Goal: Task Accomplishment & Management: Manage account settings

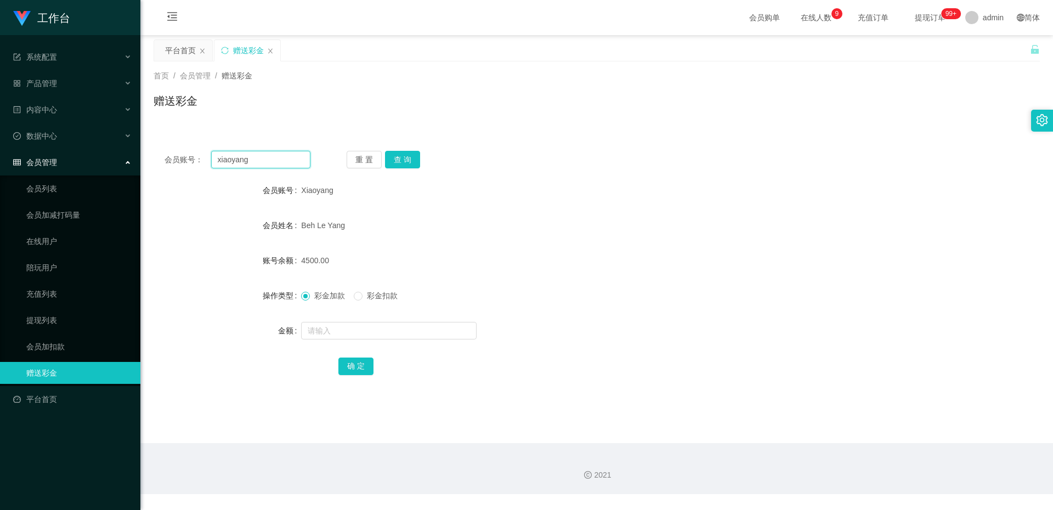
drag, startPoint x: 0, startPoint y: 0, endPoint x: 195, endPoint y: 156, distance: 249.7
click at [195, 156] on div "会员账号： [PERSON_NAME]" at bounding box center [238, 160] width 146 height 18
paste input "88322052"
type input "88322052"
click at [402, 162] on button "查 询" at bounding box center [402, 160] width 35 height 18
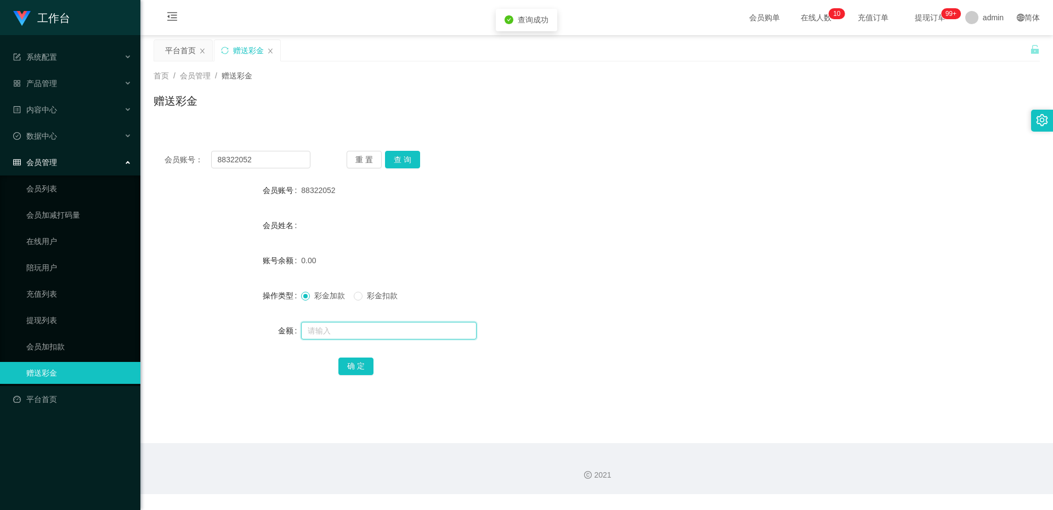
click at [359, 330] on input "text" at bounding box center [389, 331] width 176 height 18
type input "100"
click at [358, 361] on button "确 定" at bounding box center [355, 367] width 35 height 18
click at [419, 174] on div "会员账号： 88322052 重 置 查 询 会员账号 88322052 会员姓名 账号余额 100.00 操作类型 彩金加款 彩金扣款 金额 确 定" at bounding box center [597, 270] width 887 height 261
click at [416, 168] on div "会员账号： 88322052 重 置 查 询 会员账号 88322052 会员姓名 账号余额 100.00 操作类型 彩金加款 彩金扣款 金额 确 定" at bounding box center [597, 270] width 887 height 261
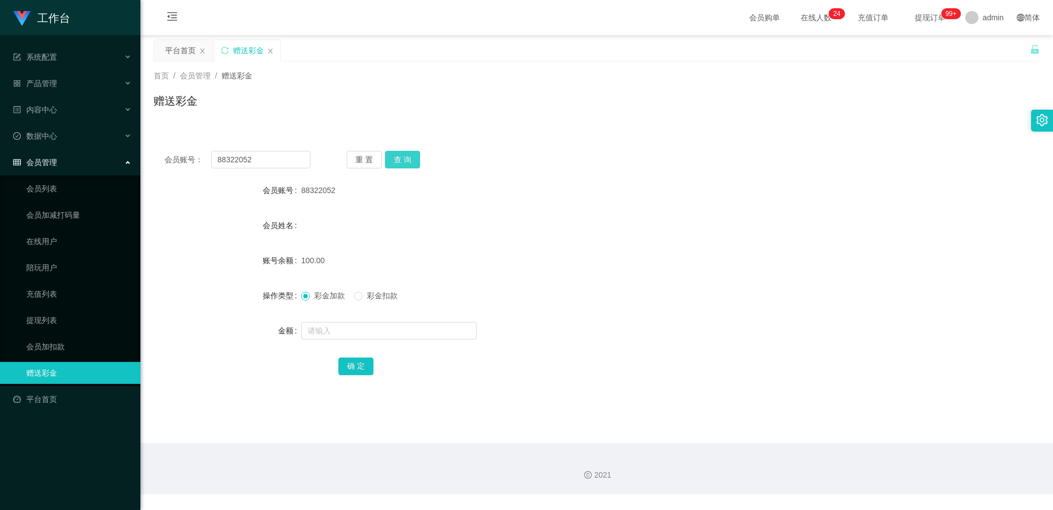
drag, startPoint x: 403, startPoint y: 164, endPoint x: 397, endPoint y: 162, distance: 5.9
click at [400, 163] on button "查 询" at bounding box center [402, 160] width 35 height 18
click at [39, 80] on span "产品管理" at bounding box center [35, 83] width 44 height 9
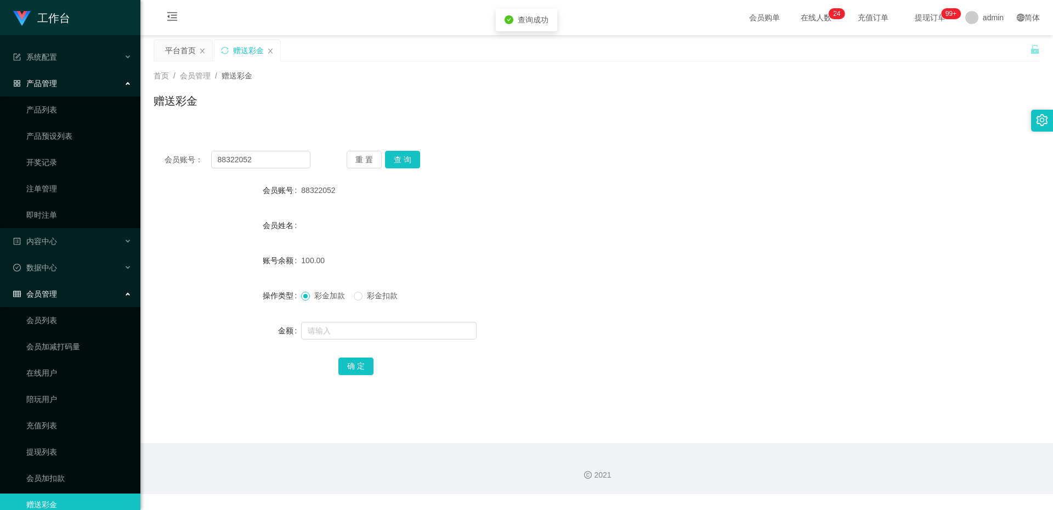
click at [65, 122] on ul "产品列表 产品预设列表 开奖记录 注单管理 即时注单" at bounding box center [70, 163] width 140 height 132
click at [65, 131] on link "产品预设列表" at bounding box center [78, 136] width 105 height 22
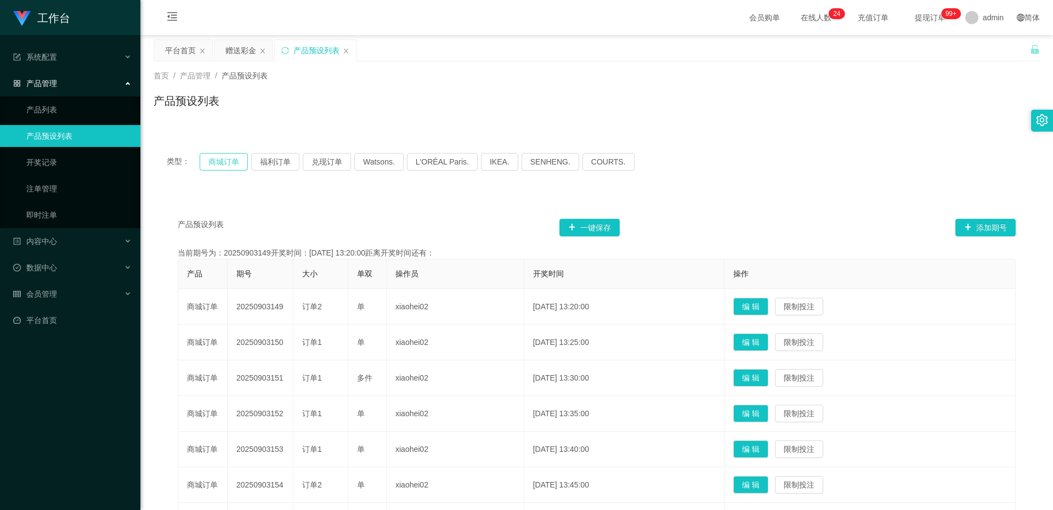
click at [210, 154] on button "商城订单" at bounding box center [224, 162] width 48 height 18
drag, startPoint x: 237, startPoint y: 154, endPoint x: 238, endPoint y: 161, distance: 7.2
click at [236, 155] on button "商城订单" at bounding box center [224, 162] width 48 height 18
drag, startPoint x: 68, startPoint y: 292, endPoint x: 75, endPoint y: 295, distance: 7.1
click at [69, 292] on div "会员管理" at bounding box center [70, 294] width 140 height 22
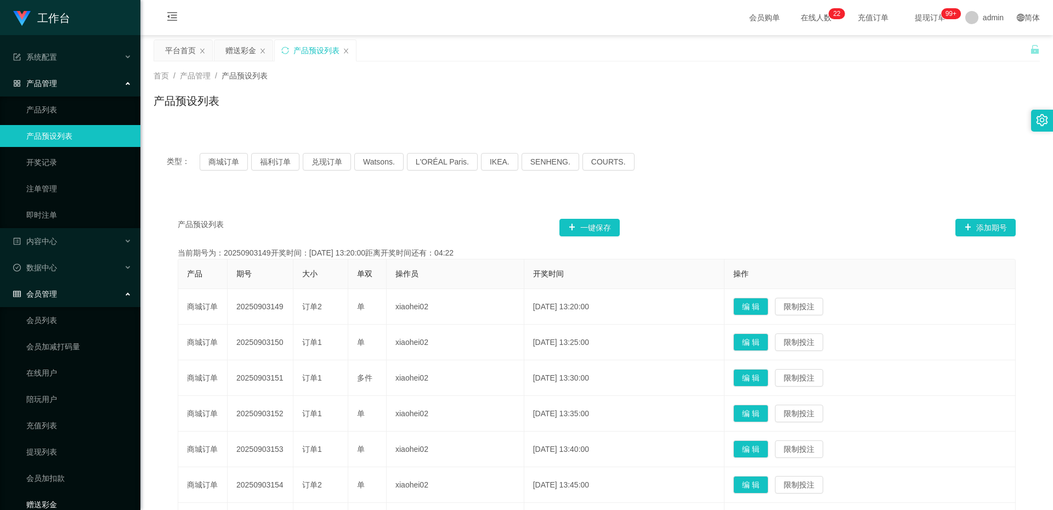
click at [93, 495] on link "赠送彩金" at bounding box center [78, 505] width 105 height 22
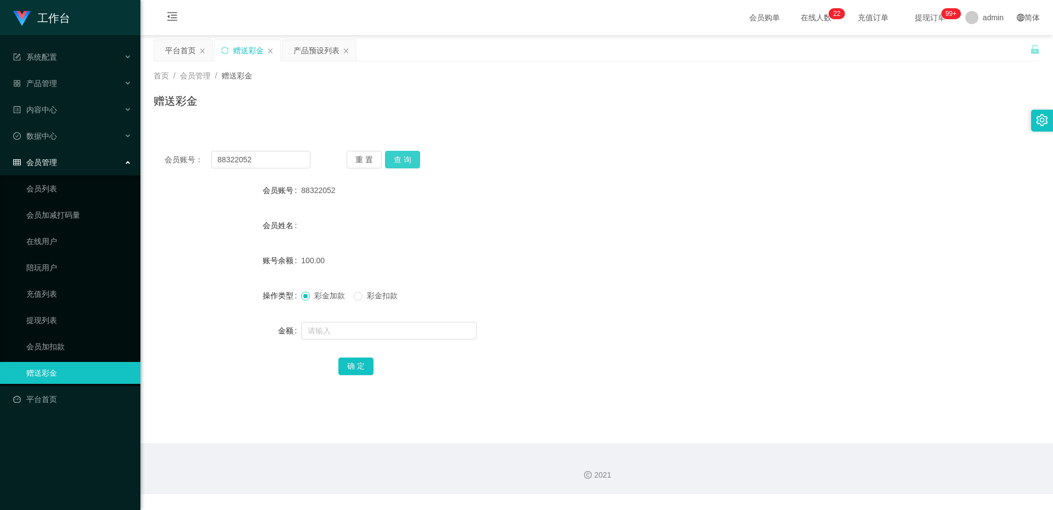
click at [406, 164] on button "查 询" at bounding box center [402, 160] width 35 height 18
click at [411, 163] on button "查 询" at bounding box center [402, 160] width 35 height 18
click at [348, 320] on div at bounding box center [559, 331] width 517 height 22
click at [347, 323] on input "text" at bounding box center [389, 331] width 176 height 18
type input "100"
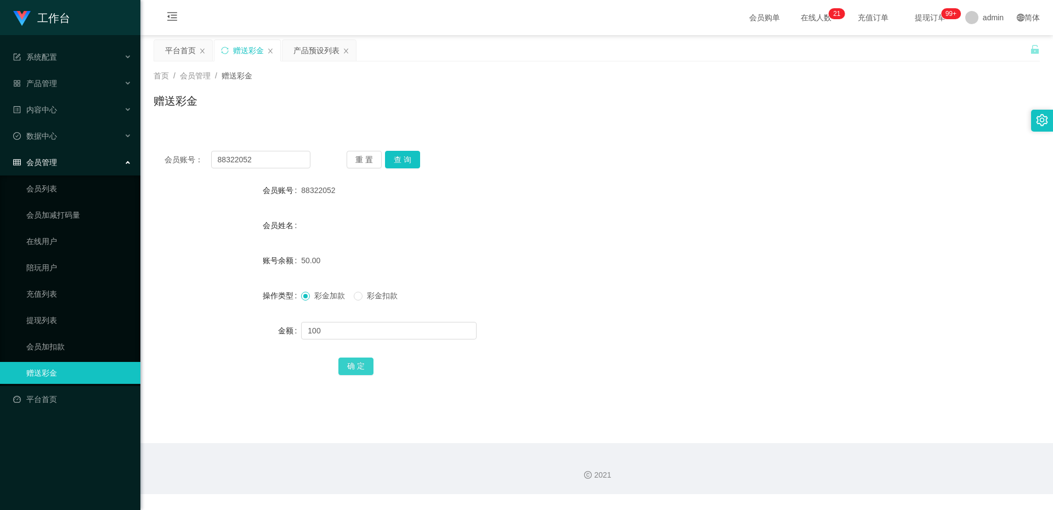
click at [361, 372] on button "确 定" at bounding box center [355, 367] width 35 height 18
click at [404, 159] on button "查 询" at bounding box center [402, 160] width 35 height 18
click at [404, 144] on div "会员账号： 88322052 重 置 查 询 会员账号 88322052 会员姓名 账号余额 150.00 操作类型 彩金加款 彩金扣款 金额 确 定" at bounding box center [597, 270] width 887 height 261
click at [404, 161] on button "查 询" at bounding box center [402, 160] width 35 height 18
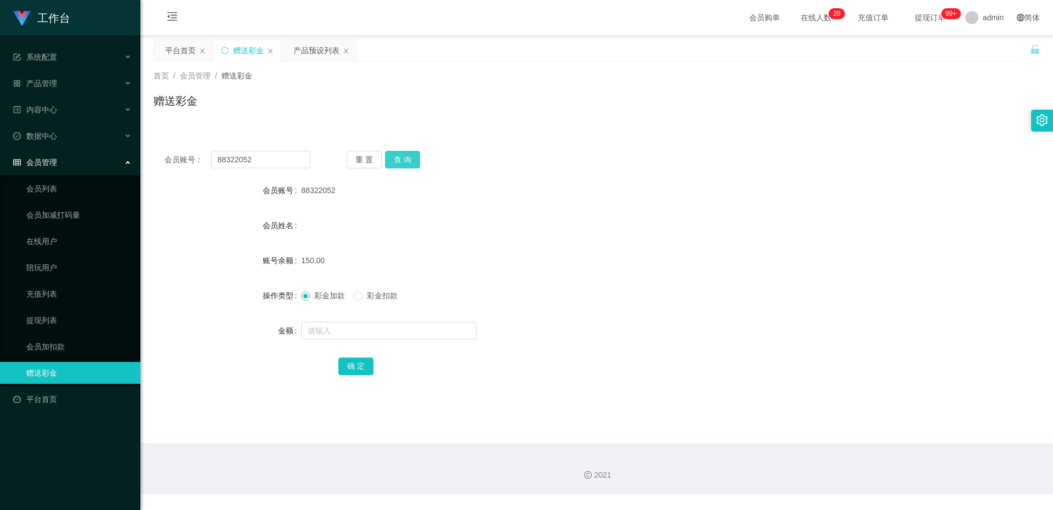
click at [400, 155] on button "查 询" at bounding box center [402, 160] width 35 height 18
click at [406, 168] on button "查 询" at bounding box center [402, 160] width 35 height 18
click at [397, 164] on button "查 询" at bounding box center [402, 160] width 35 height 18
click at [389, 152] on button "查 询" at bounding box center [402, 160] width 35 height 18
click at [404, 160] on button "查 询" at bounding box center [402, 160] width 35 height 18
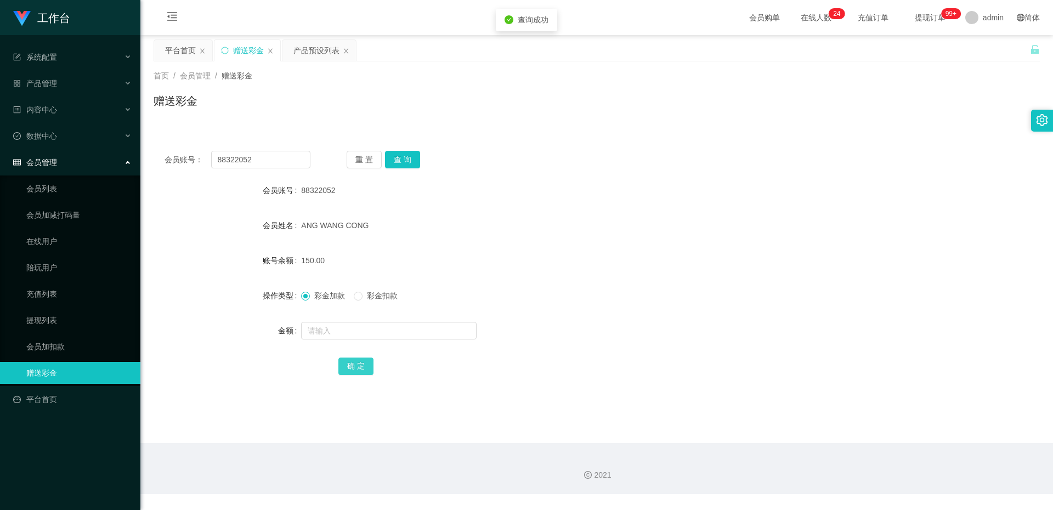
click at [353, 369] on button "确 定" at bounding box center [355, 367] width 35 height 18
click at [396, 154] on button "查 询" at bounding box center [402, 160] width 35 height 18
drag, startPoint x: 270, startPoint y: 161, endPoint x: 208, endPoint y: 161, distance: 62.0
click at [208, 161] on div "会员账号： 88322052" at bounding box center [238, 160] width 146 height 18
click at [74, 84] on div "产品管理" at bounding box center [70, 83] width 140 height 22
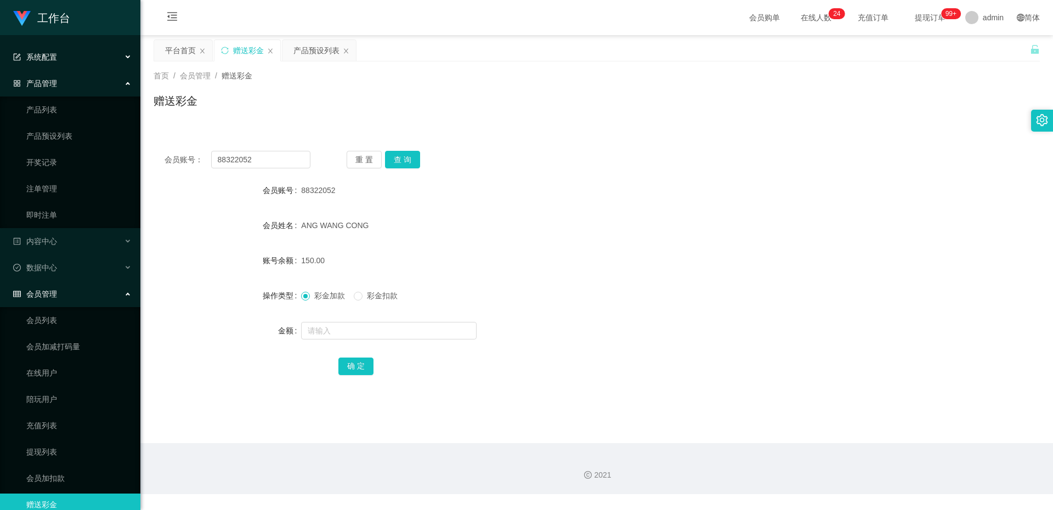
click at [72, 60] on div "系统配置" at bounding box center [70, 57] width 140 height 22
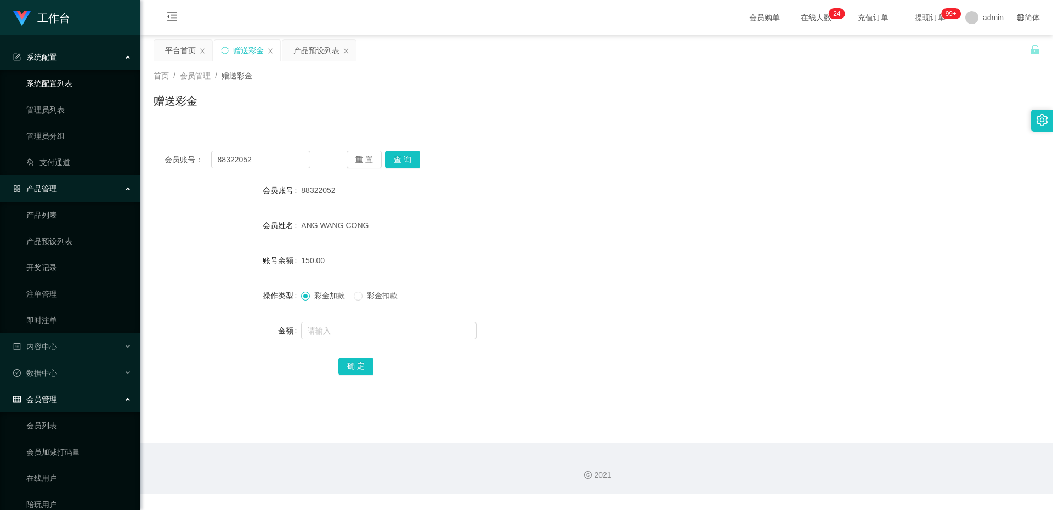
click at [80, 83] on link "系统配置列表" at bounding box center [78, 83] width 105 height 22
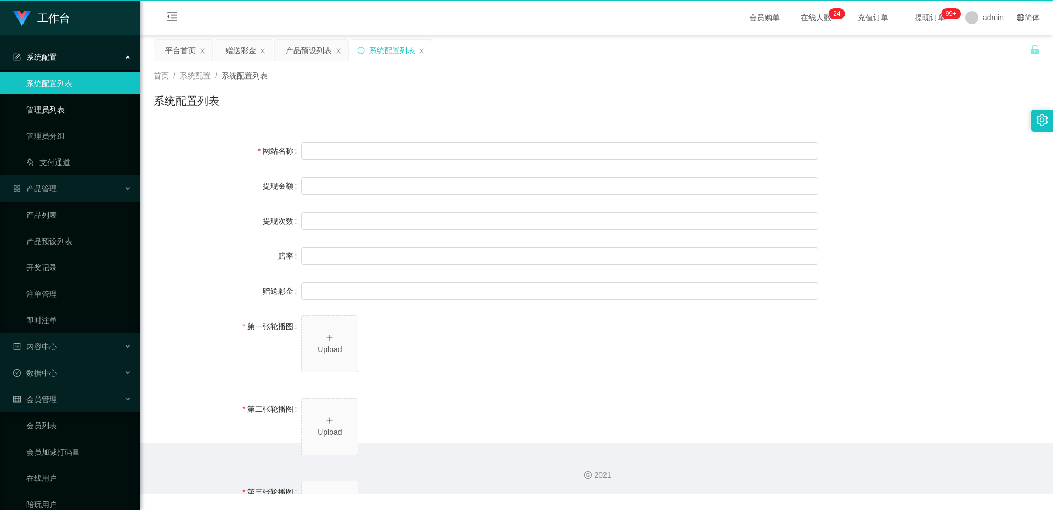
type input "工作台"
type input "40"
type input "1000000"
type input "100"
type input "0"
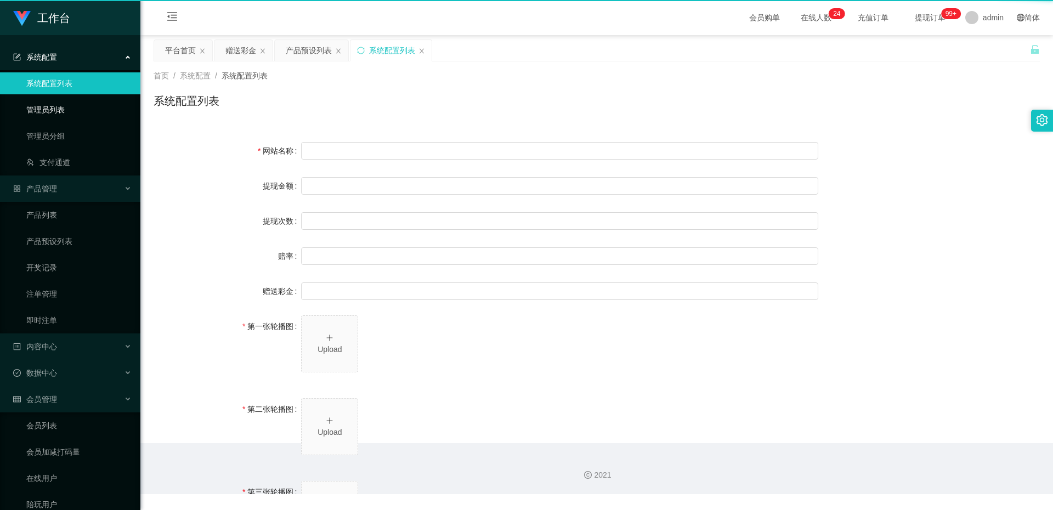
type input "[URL][DOMAIN_NAME]"
type input "平台工作台使用规则"
type input "为保障用户权益及平台运营秩序，请您严格遵守以下工作台使用规范："
type input "一、提现规则 最低提现限制：工作台账户积分满 10 积分后方可申请提现。"
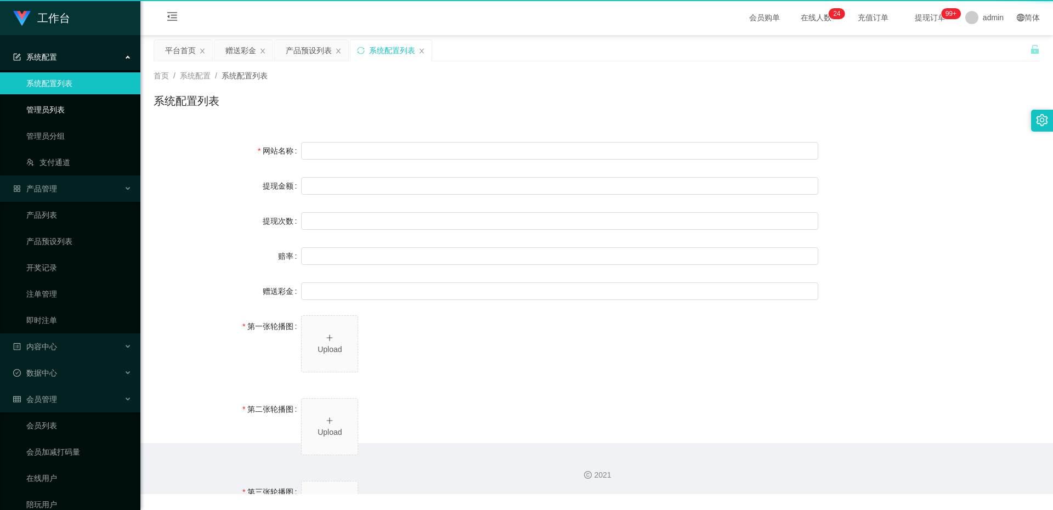
type input "二、积分管理 首次高额积分提醒：当工作台账户积分首次超过 20,000 积分时，系统将暂停自动提现。用户需联系平台活动经理进行手动审核及分笔提现。"
type input "三、任务接单规范 下单须知："
type input "所有任务需严格按照平台活动经理的指导流程进行操作。"
type input "严禁私下接单、绕过系统或通过非官方渠道接单（如通过个人账号、自行匹配等方式）。"
type input "·违规操作可能导致任务失败，并视情节冻结工作台账户或永久封禁账号。"
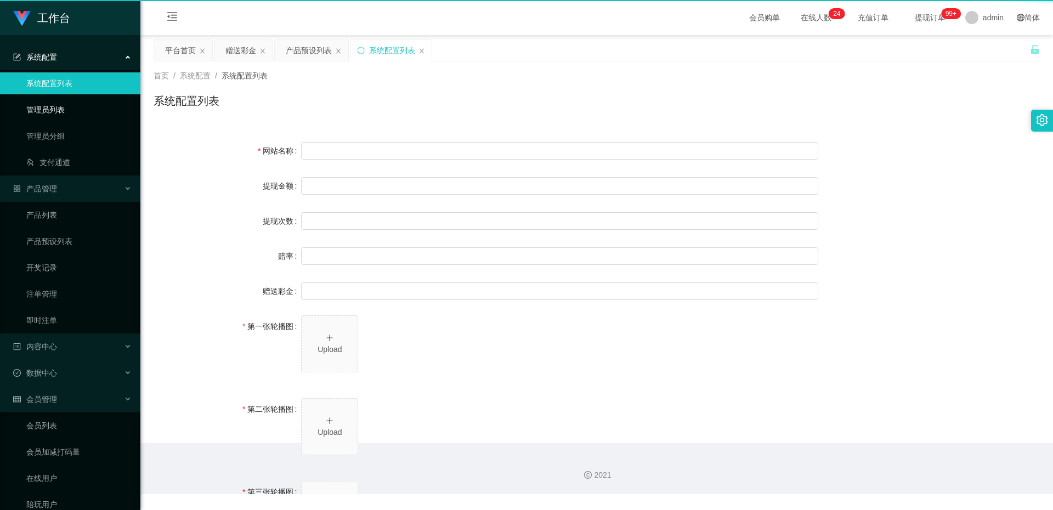
type input "系统任务对接要求："
type input "若未按指导流程操作或擅自修改操作步骤，系统将无法正确识别并分配任务，导致任务失败。"
type input "·因此类行为造成损失，平台将不予补偿，且有权限制或终止用户账号的工作权限。"
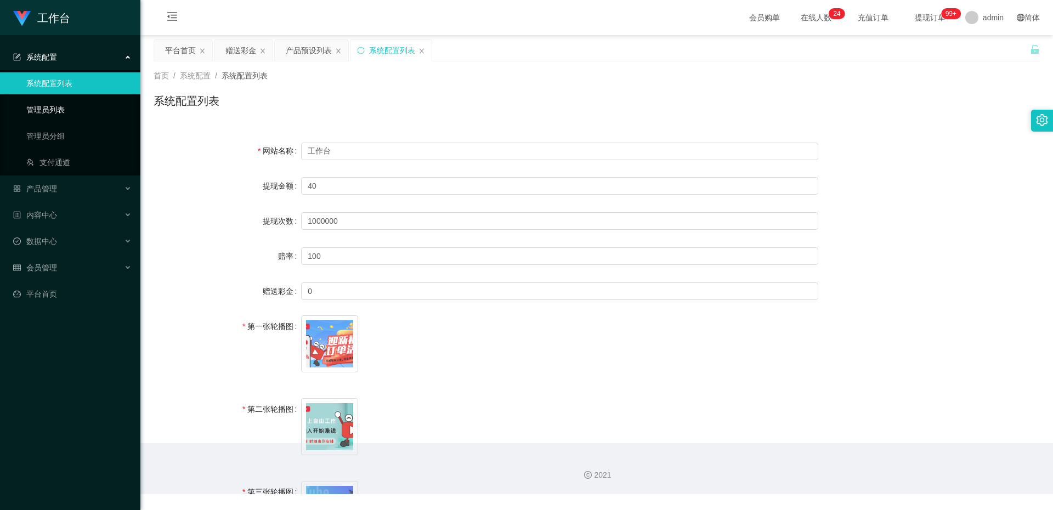
click at [81, 103] on link "管理员列表" at bounding box center [78, 110] width 105 height 22
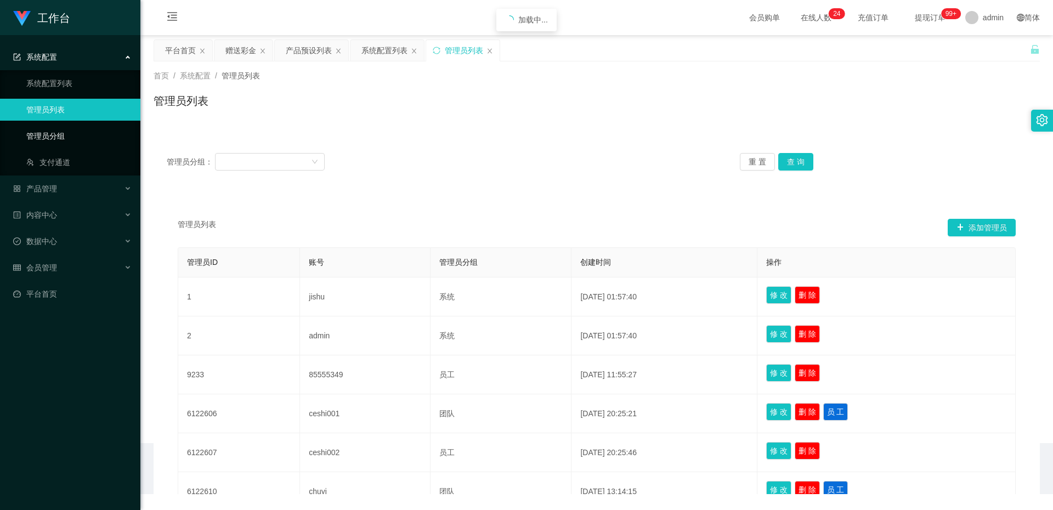
click at [83, 140] on link "管理员分组" at bounding box center [78, 136] width 105 height 22
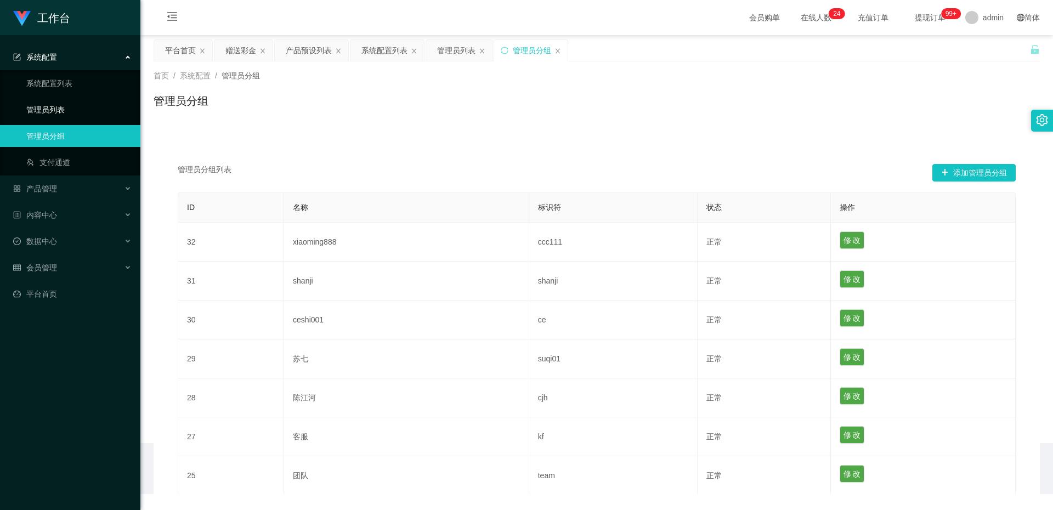
click at [76, 103] on link "管理员列表" at bounding box center [78, 110] width 105 height 22
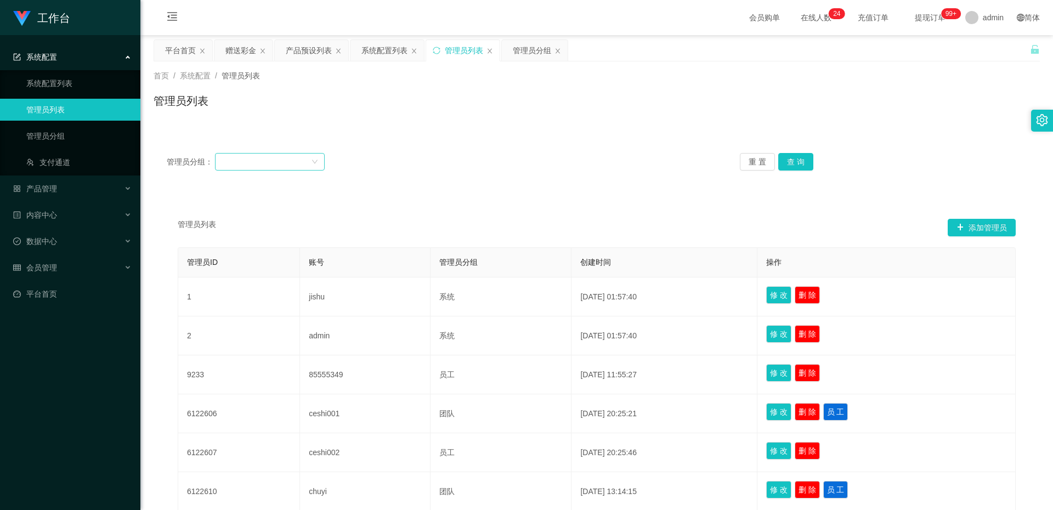
click at [291, 157] on div at bounding box center [266, 162] width 89 height 16
click at [65, 82] on link "系统配置列表" at bounding box center [78, 83] width 105 height 22
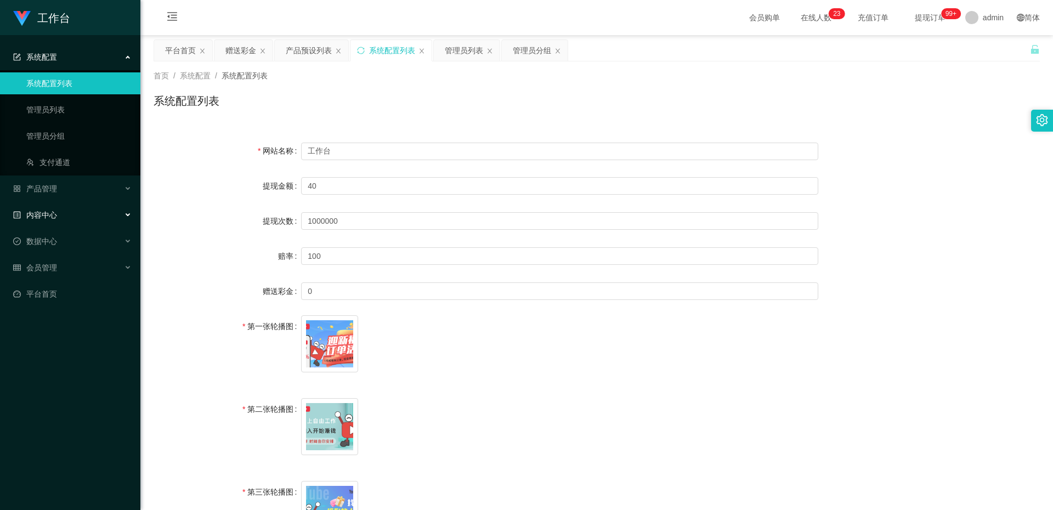
click at [50, 174] on ul "系统配置列表 管理员列表 管理员分组 支付通道" at bounding box center [70, 122] width 140 height 105
click at [69, 189] on div "产品管理" at bounding box center [70, 189] width 140 height 22
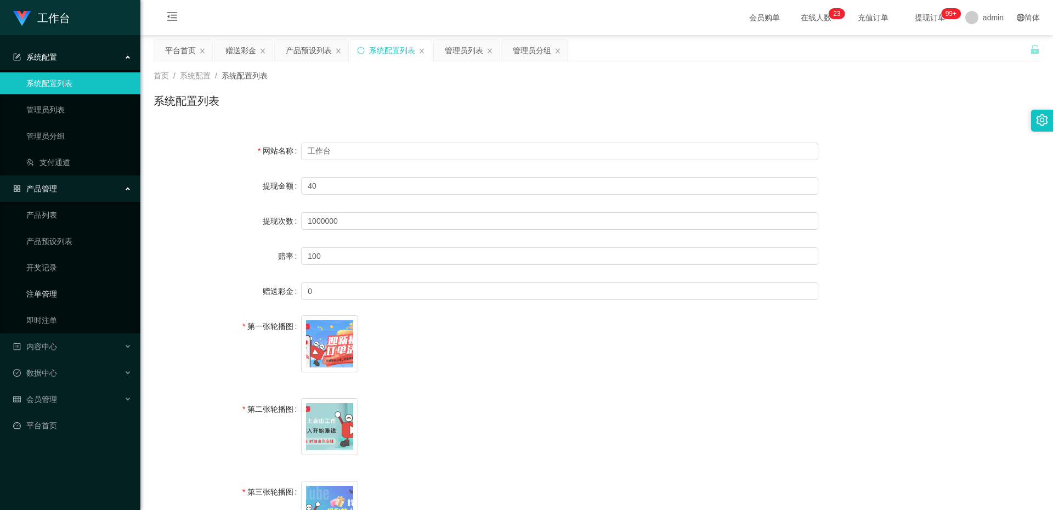
click at [70, 285] on link "注单管理" at bounding box center [78, 294] width 105 height 22
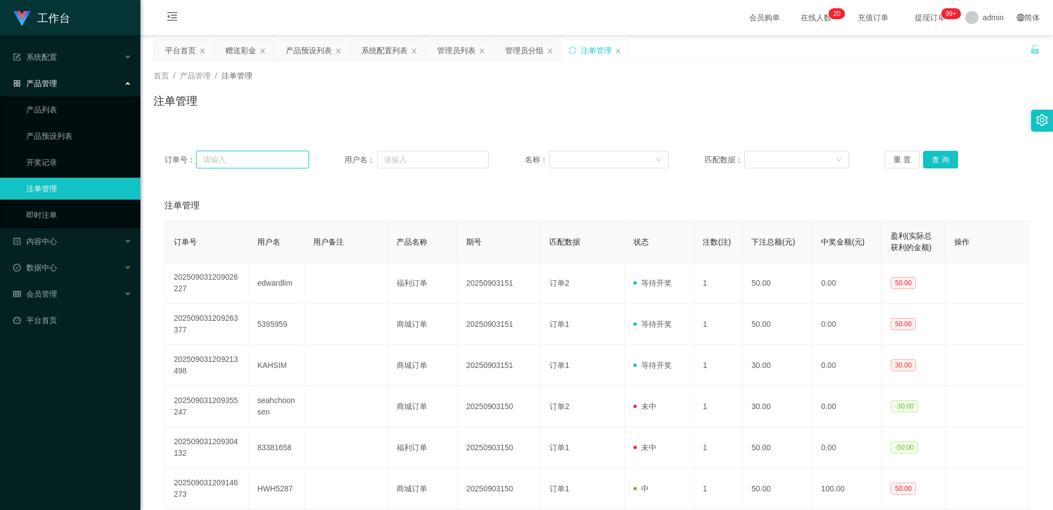
click at [236, 163] on input "text" at bounding box center [252, 160] width 112 height 18
click at [406, 154] on input "text" at bounding box center [432, 160] width 111 height 18
paste input "88322052"
type input "88322052"
click at [908, 163] on button "重 置" at bounding box center [902, 160] width 35 height 18
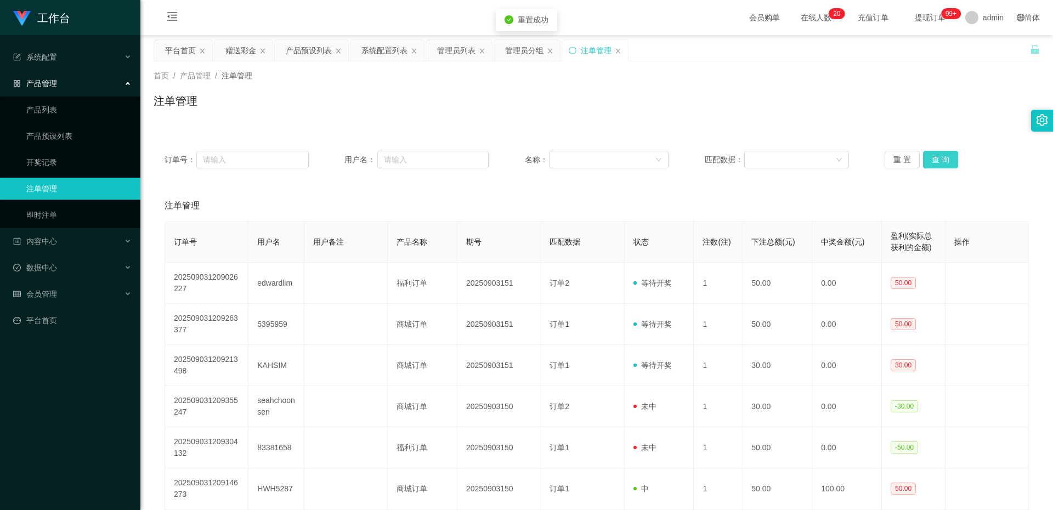
click at [933, 157] on button "查 询" at bounding box center [940, 160] width 35 height 18
click at [108, 245] on div "内容中心" at bounding box center [70, 241] width 140 height 22
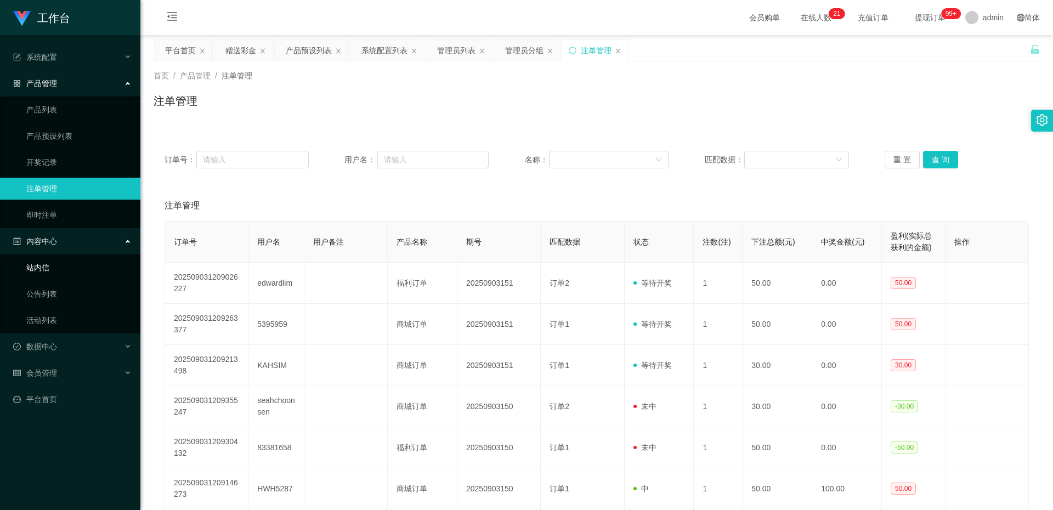
click at [106, 259] on ul "站内信 公告列表 活动列表" at bounding box center [70, 294] width 140 height 79
click at [87, 346] on div "数据中心" at bounding box center [70, 347] width 140 height 22
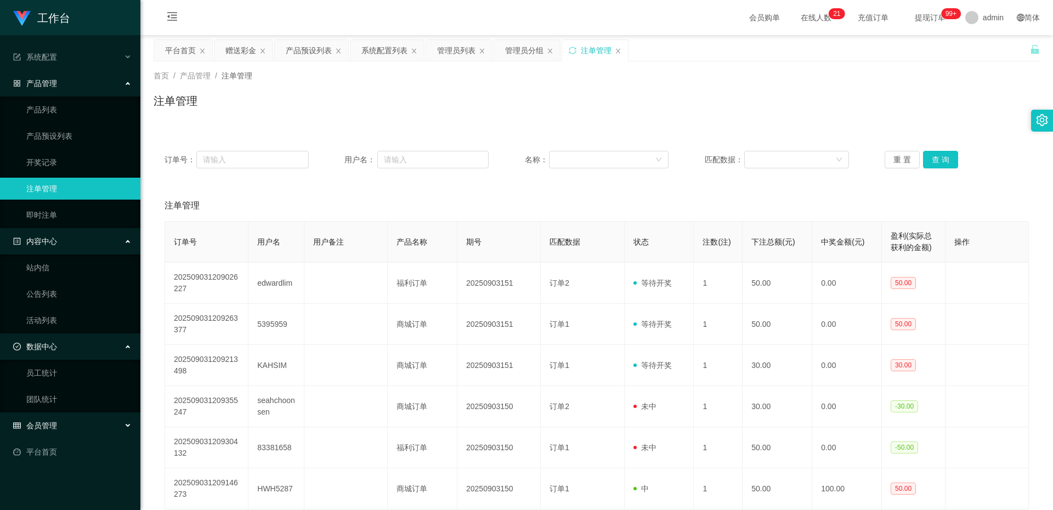
click at [65, 424] on div "会员管理" at bounding box center [70, 426] width 140 height 22
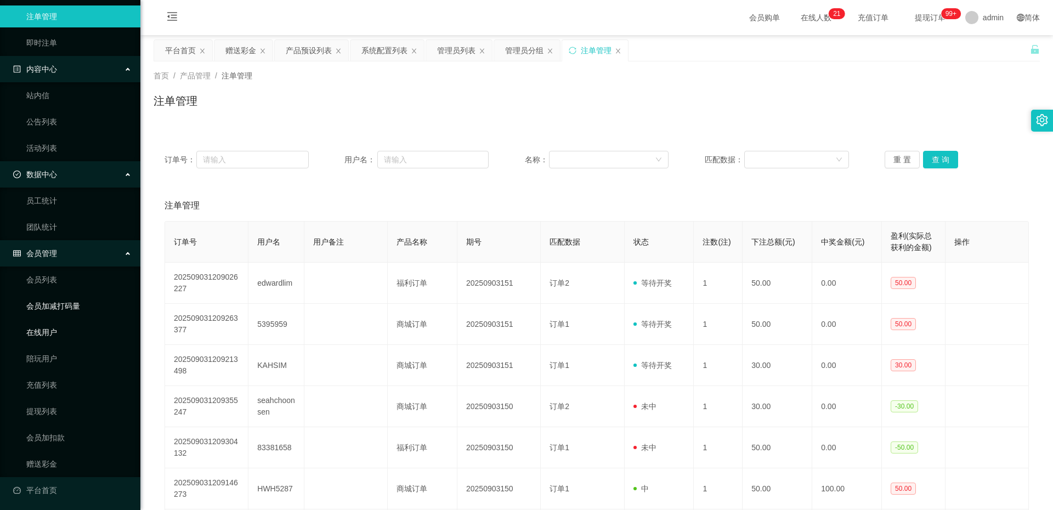
scroll to position [174, 0]
click at [57, 112] on link "公告列表" at bounding box center [78, 120] width 105 height 22
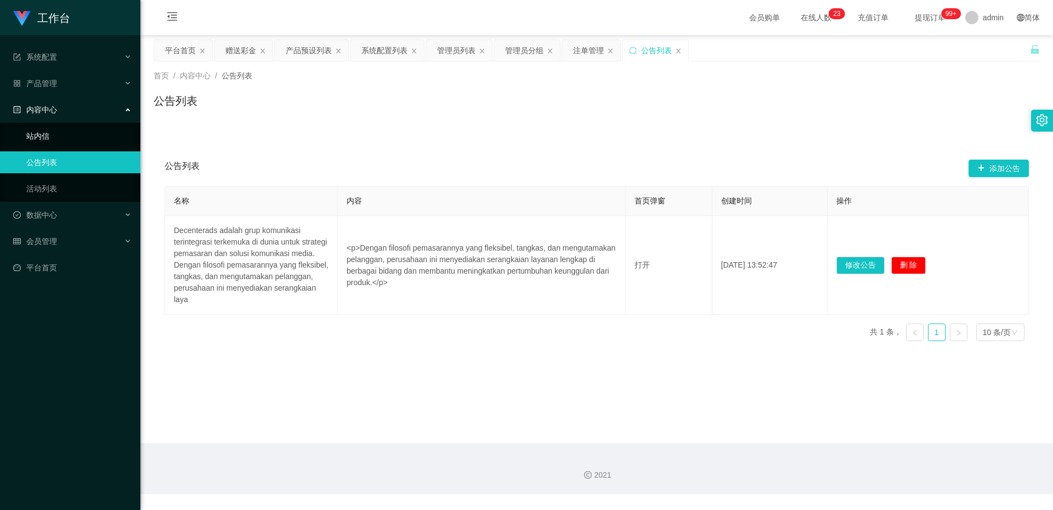
click at [66, 143] on ul "站内信 公告列表 活动列表" at bounding box center [70, 162] width 140 height 79
click at [58, 78] on div "产品管理" at bounding box center [70, 83] width 140 height 22
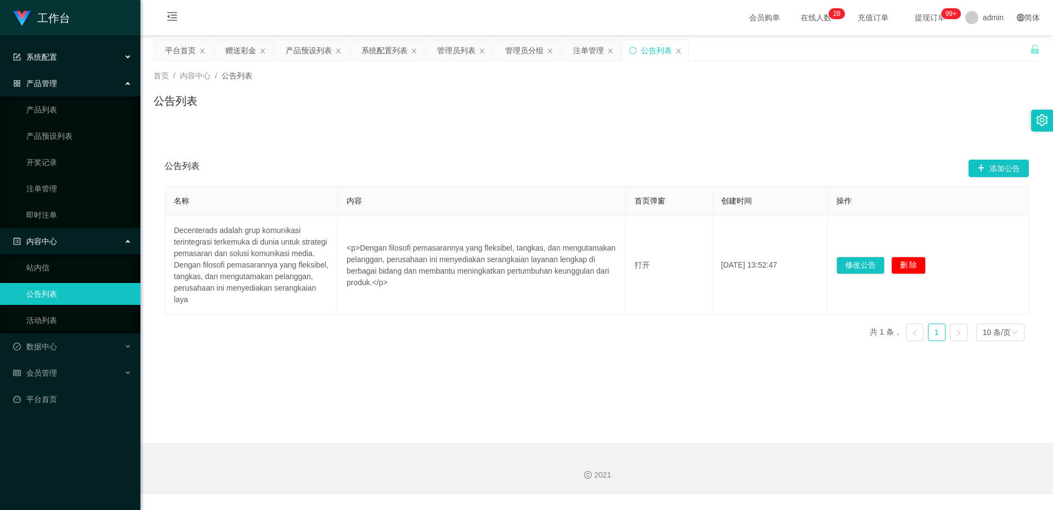
click at [81, 60] on div "系统配置" at bounding box center [70, 57] width 140 height 22
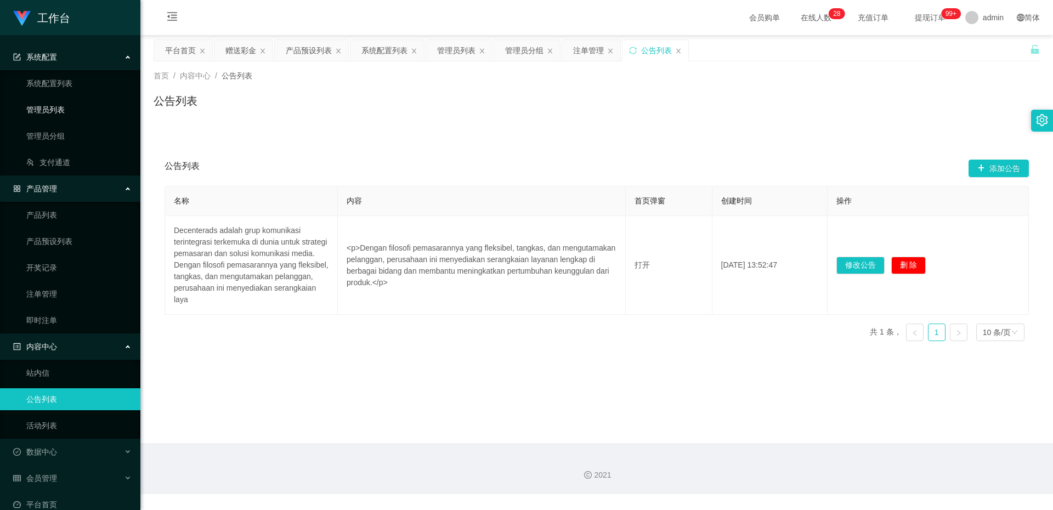
click at [71, 110] on link "管理员列表" at bounding box center [78, 110] width 105 height 22
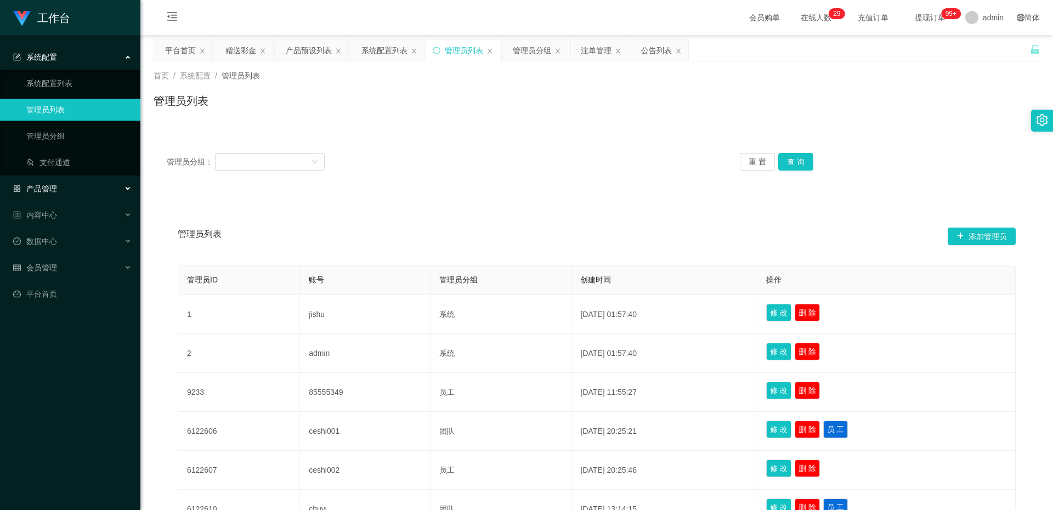
click at [59, 190] on div "产品管理" at bounding box center [70, 189] width 140 height 22
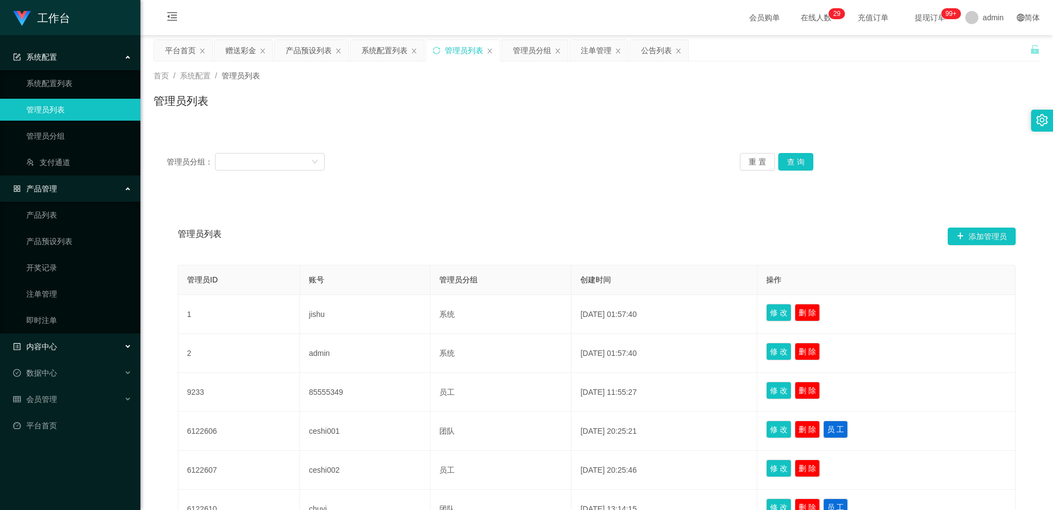
click at [67, 347] on div "内容中心" at bounding box center [70, 347] width 140 height 22
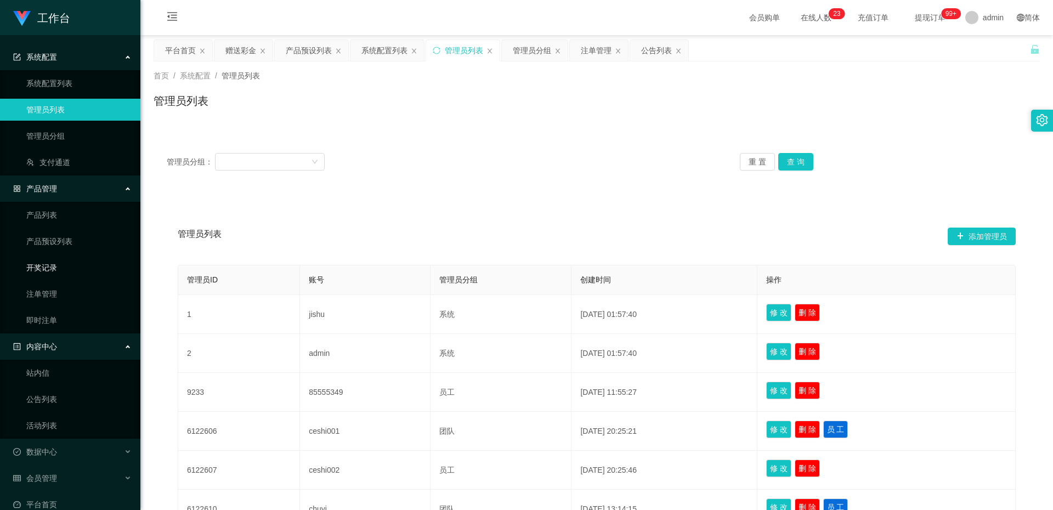
scroll to position [16, 0]
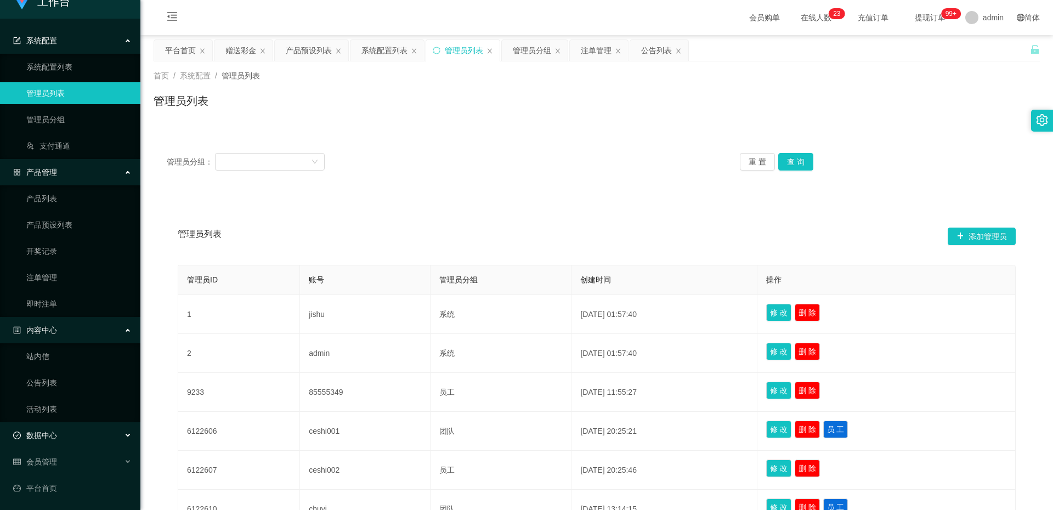
click at [75, 441] on div "数据中心" at bounding box center [70, 436] width 140 height 22
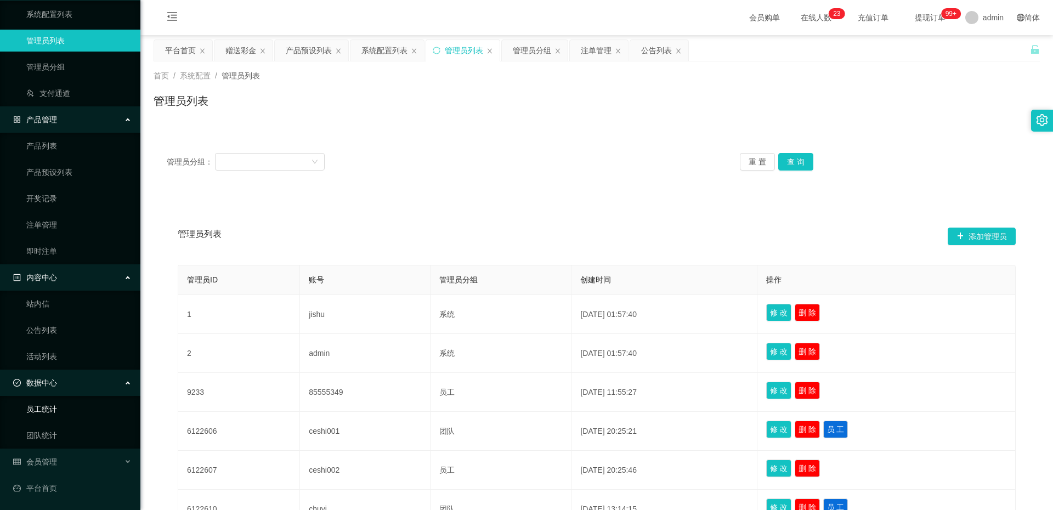
click at [74, 407] on link "员工统计" at bounding box center [78, 409] width 105 height 22
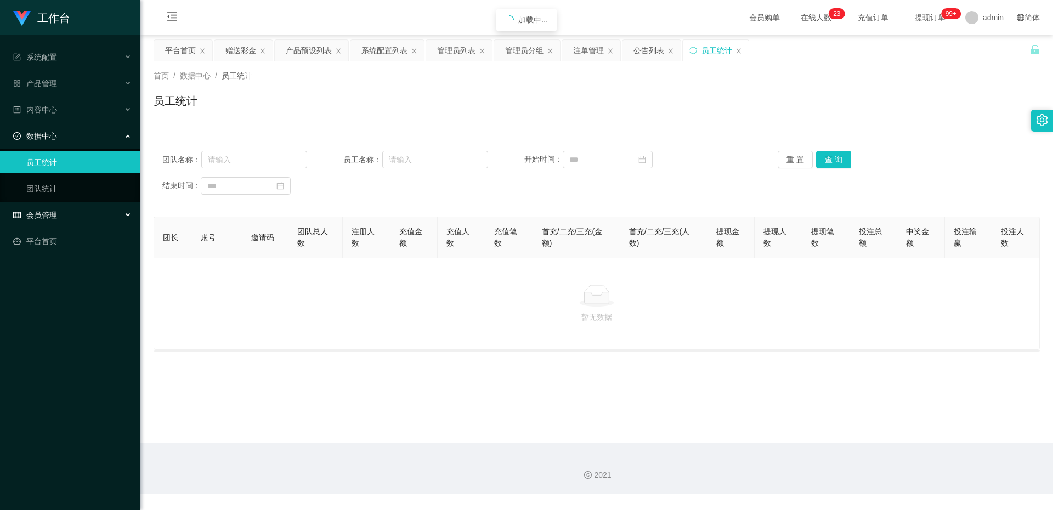
click at [100, 217] on div "会员管理" at bounding box center [70, 215] width 140 height 22
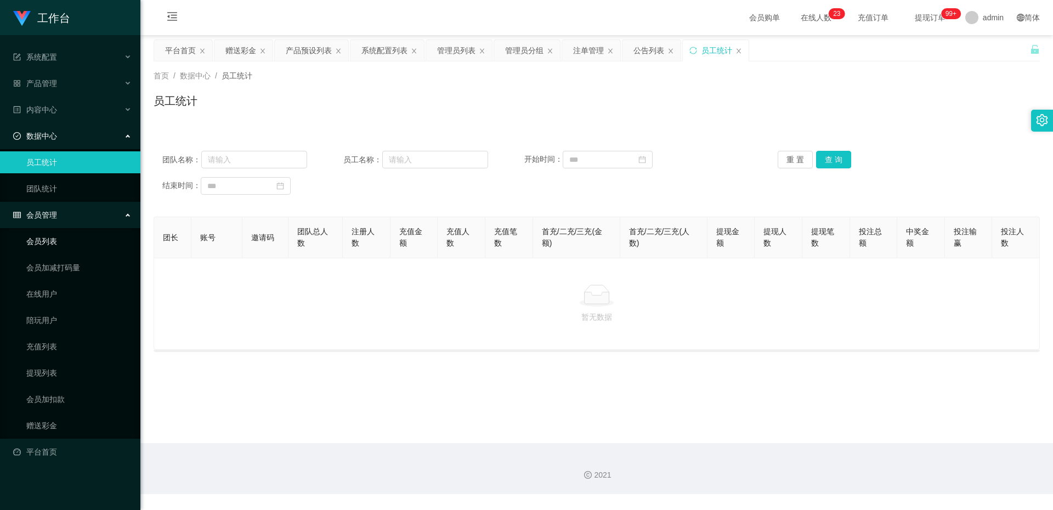
click at [97, 242] on link "会员列表" at bounding box center [78, 241] width 105 height 22
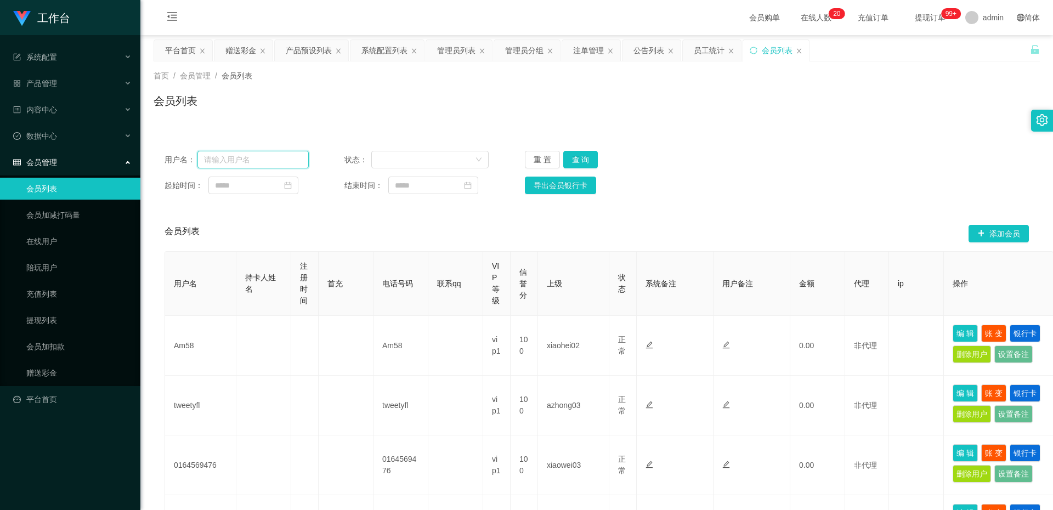
click at [286, 157] on input "text" at bounding box center [252, 160] width 111 height 18
paste input "88322052"
type input "88322052"
click at [593, 160] on button "查 询" at bounding box center [580, 160] width 35 height 18
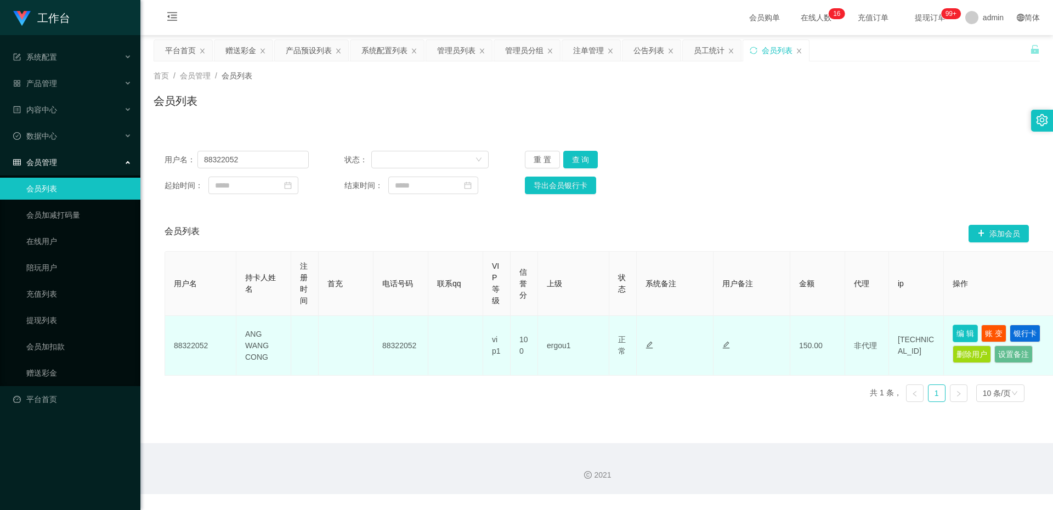
click at [970, 331] on button "编 辑" at bounding box center [965, 334] width 25 height 18
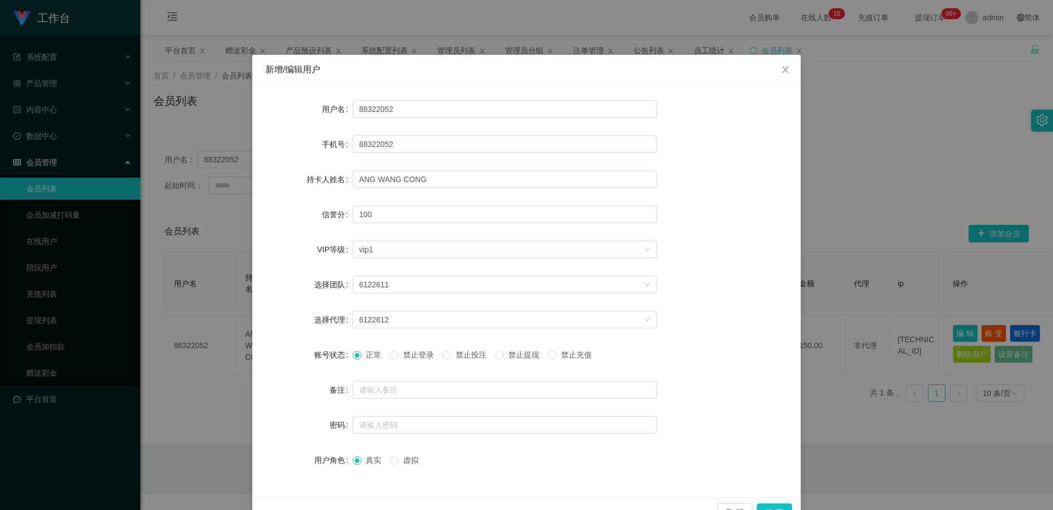
scroll to position [30, 0]
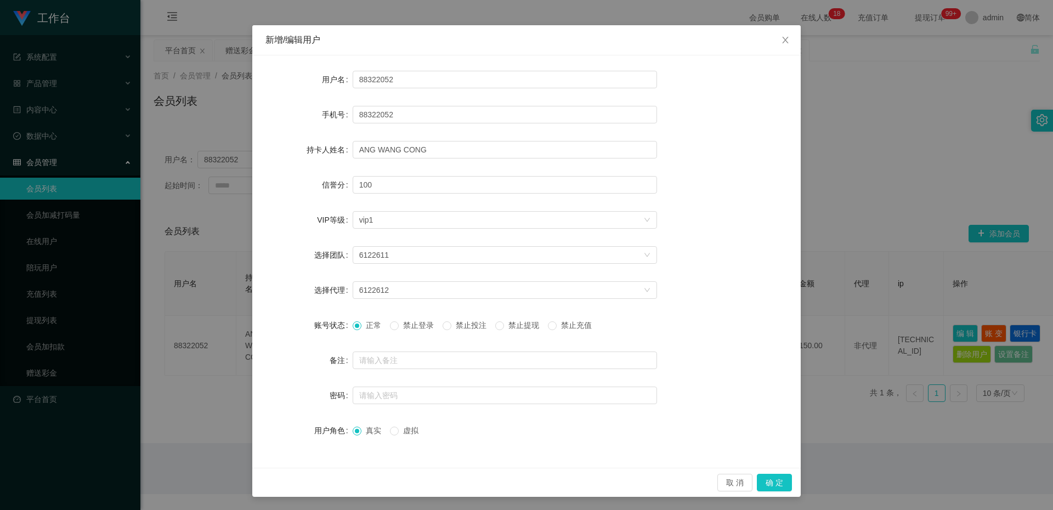
click at [860, 139] on div "新增/编辑用户 用户名 88322052 手机号 88322052 持卡人姓名 ANG [PERSON_NAME] CONG 信誉分 100 VIP等级 选择…" at bounding box center [526, 255] width 1053 height 510
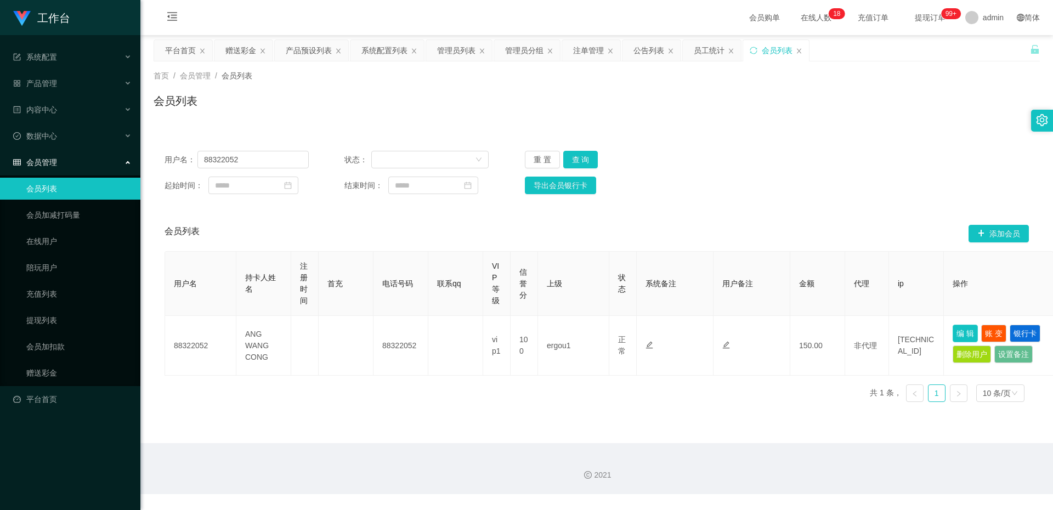
scroll to position [0, 0]
click at [72, 321] on link "提现列表" at bounding box center [78, 320] width 105 height 22
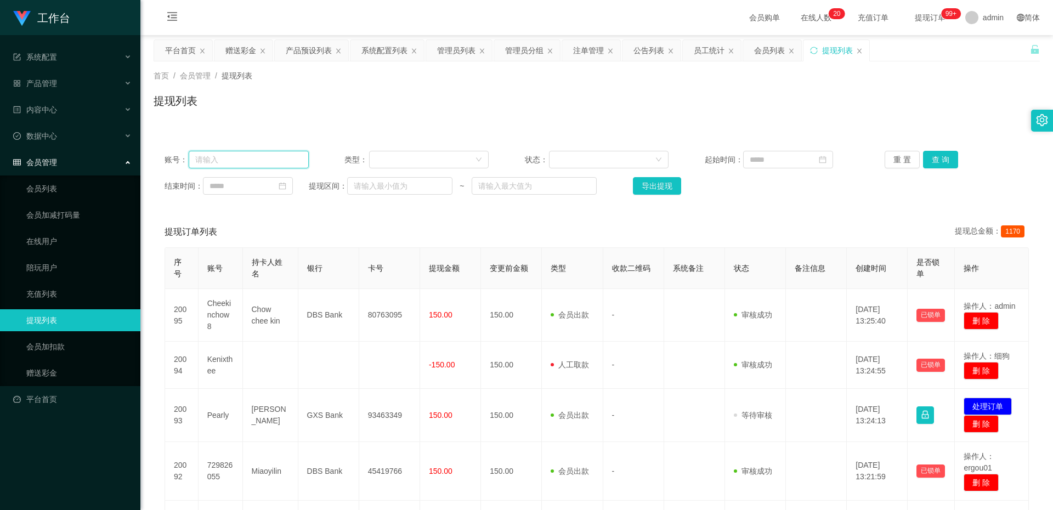
paste input "88322052"
type input "88322052"
click at [929, 164] on button "查 询" at bounding box center [940, 160] width 35 height 18
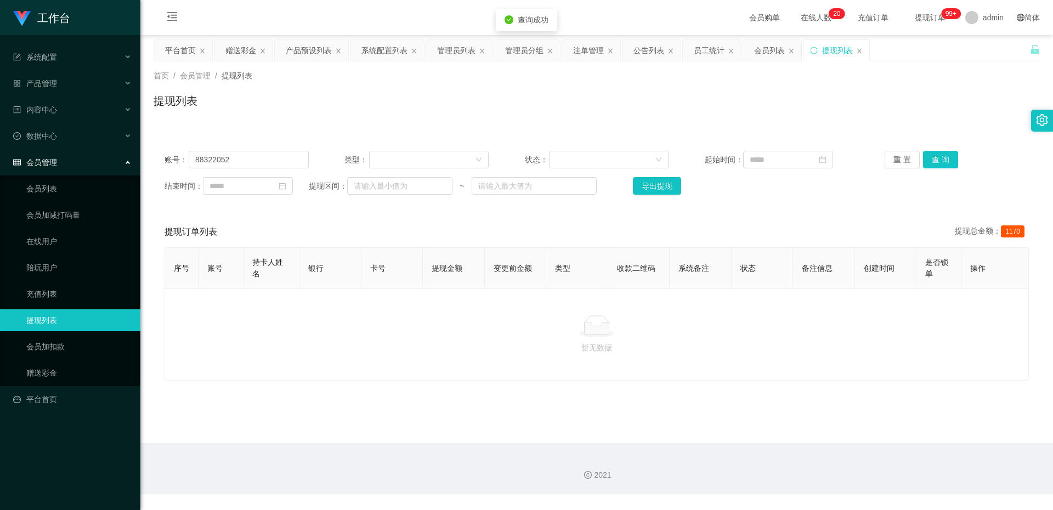
click at [954, 160] on div "重 置 查 询" at bounding box center [957, 160] width 144 height 18
click at [948, 161] on button "查 询" at bounding box center [940, 160] width 35 height 18
click at [266, 159] on input "88322052" at bounding box center [249, 160] width 120 height 18
click at [933, 165] on button "查 询" at bounding box center [940, 160] width 35 height 18
click at [71, 357] on link "会员加扣款" at bounding box center [78, 347] width 105 height 22
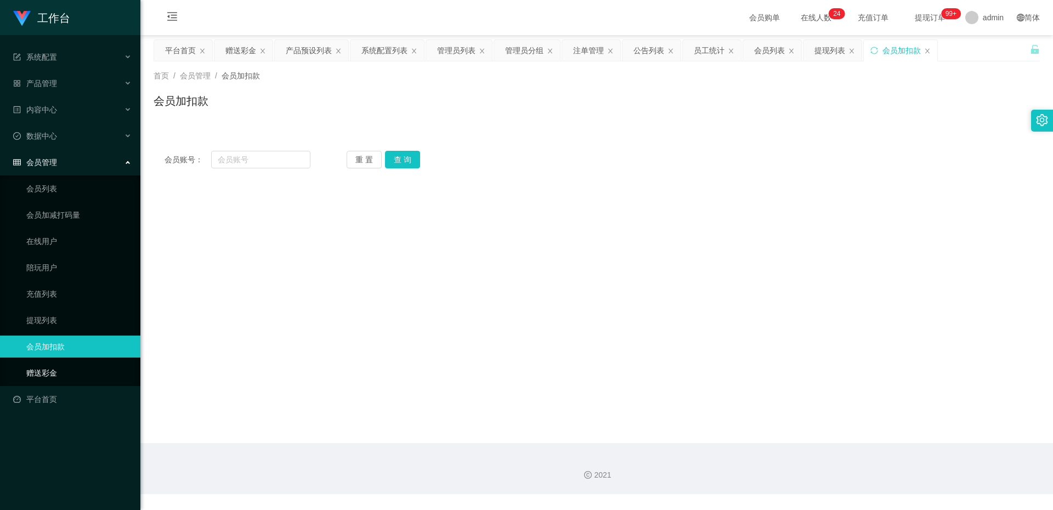
click at [68, 371] on link "赠送彩金" at bounding box center [78, 373] width 105 height 22
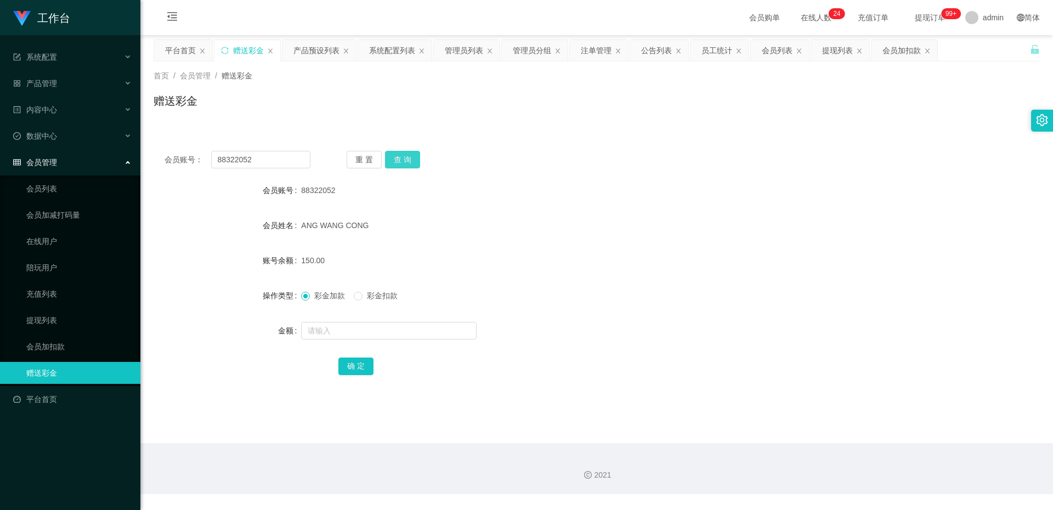
click at [394, 162] on button "查 询" at bounding box center [402, 160] width 35 height 18
click at [404, 171] on div "会员账号： 88322052 重 置 查 询 会员账号 88322052 会员姓名 ANG [PERSON_NAME] CONG 账号余额 150.00 操作…" at bounding box center [597, 270] width 887 height 261
drag, startPoint x: 405, startPoint y: 169, endPoint x: 409, endPoint y: 165, distance: 5.8
click at [406, 168] on div "会员账号： 88322052 重 置 查 询 会员账号 88322052 会员姓名 ANG [PERSON_NAME] CONG 账号余额 150.00 操作…" at bounding box center [597, 270] width 887 height 261
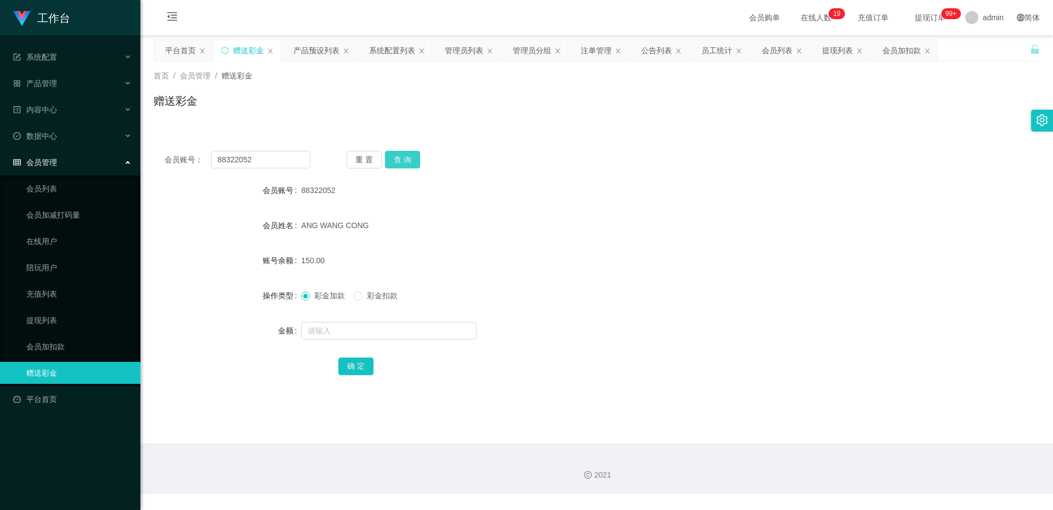
click at [409, 165] on button "查 询" at bounding box center [402, 160] width 35 height 18
click at [411, 159] on div "重 置 查 询" at bounding box center [420, 160] width 146 height 18
click at [43, 318] on link "提现列表" at bounding box center [78, 320] width 105 height 22
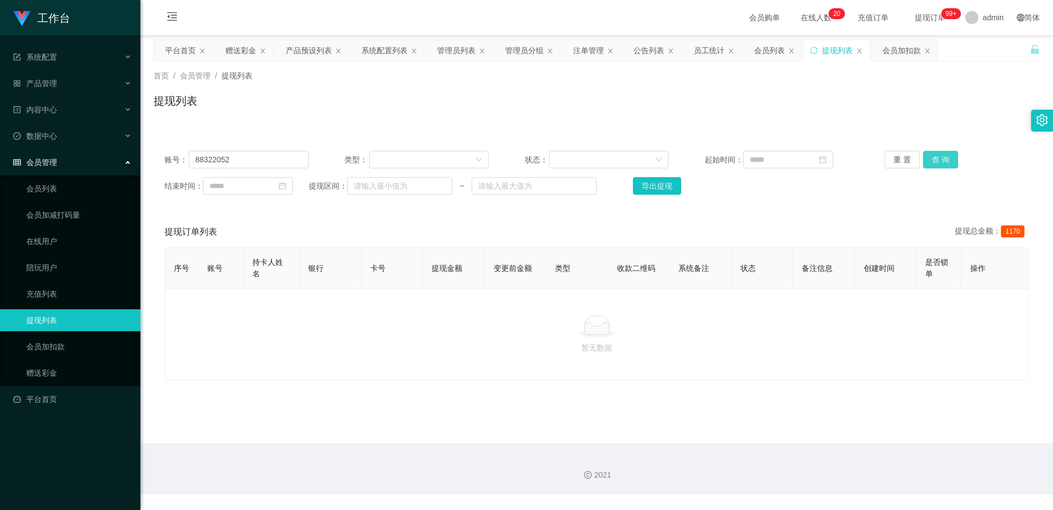
click at [935, 155] on button "查 询" at bounding box center [940, 160] width 35 height 18
click at [946, 162] on button "查 询" at bounding box center [940, 160] width 35 height 18
click at [932, 155] on button "查 询" at bounding box center [940, 160] width 35 height 18
click at [92, 368] on link "赠送彩金" at bounding box center [78, 373] width 105 height 22
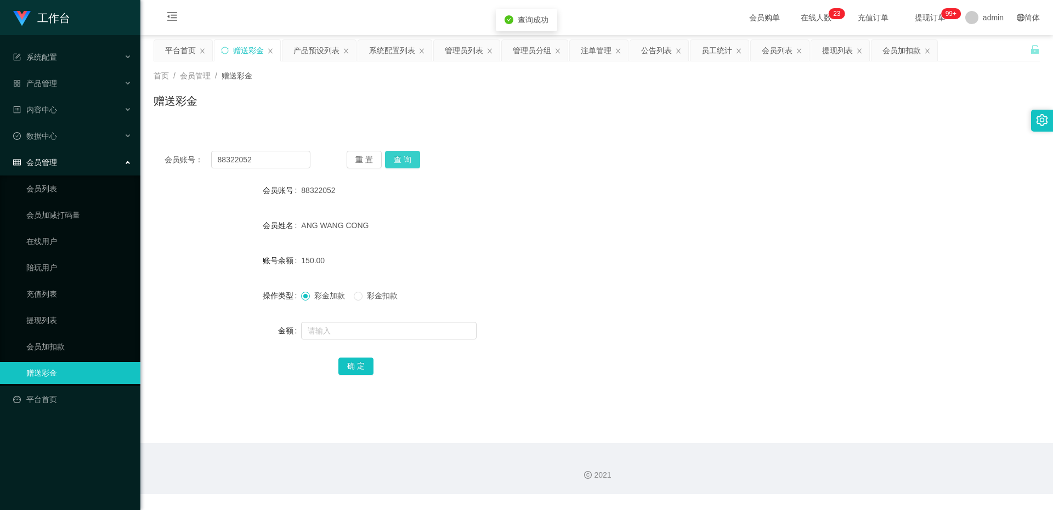
click at [393, 163] on button "查 询" at bounding box center [402, 160] width 35 height 18
click at [98, 345] on link "会员加扣款" at bounding box center [78, 347] width 105 height 22
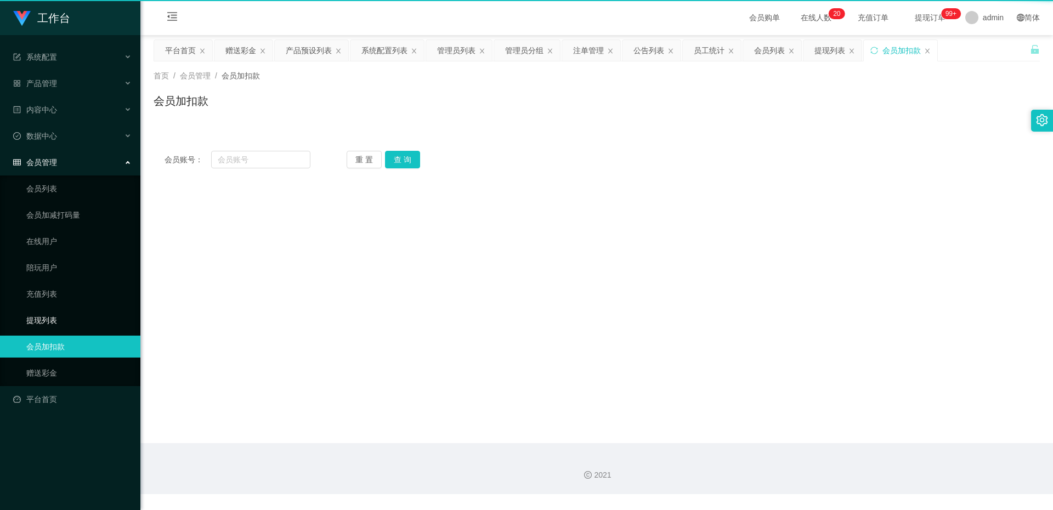
click at [98, 326] on link "提现列表" at bounding box center [78, 320] width 105 height 22
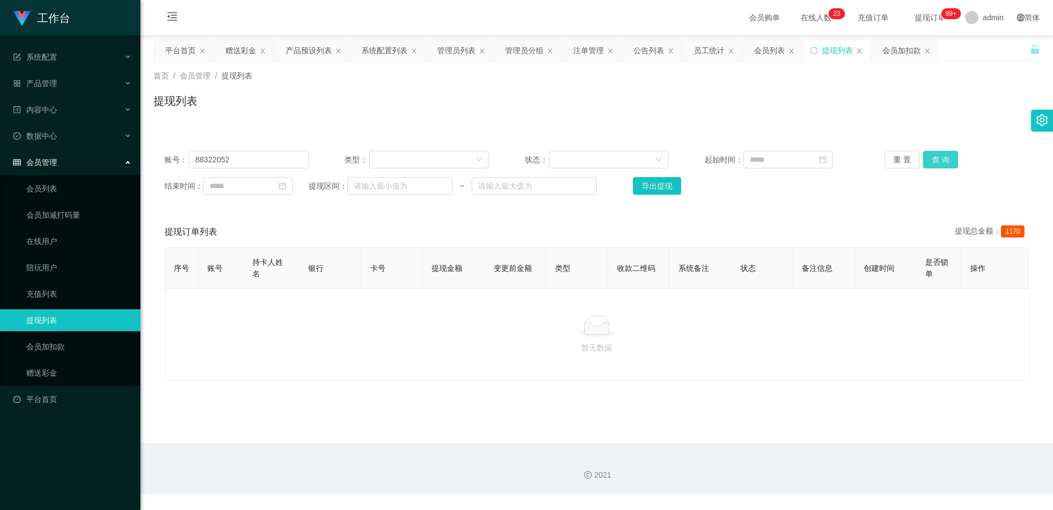
click at [947, 166] on button "查 询" at bounding box center [940, 160] width 35 height 18
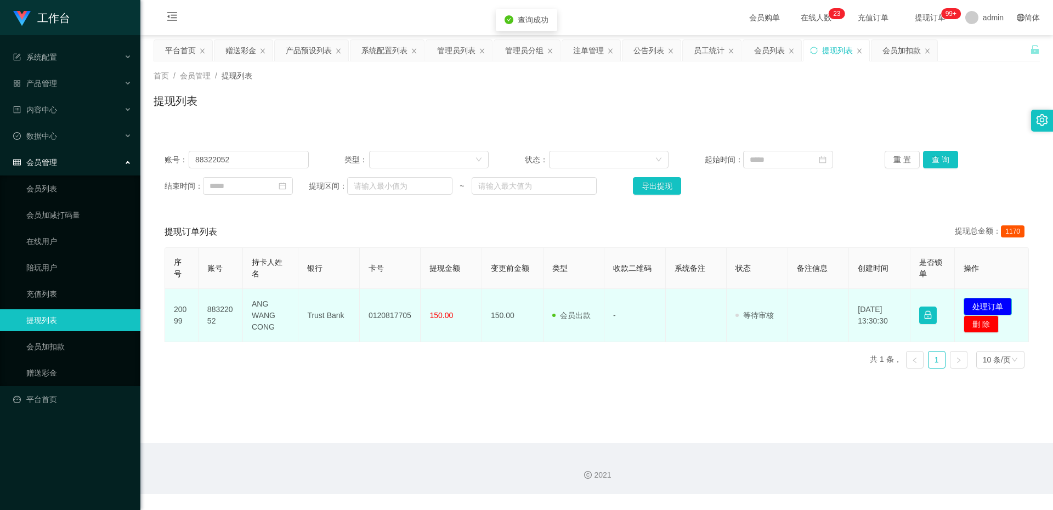
click at [995, 303] on button "处理订单" at bounding box center [988, 307] width 48 height 18
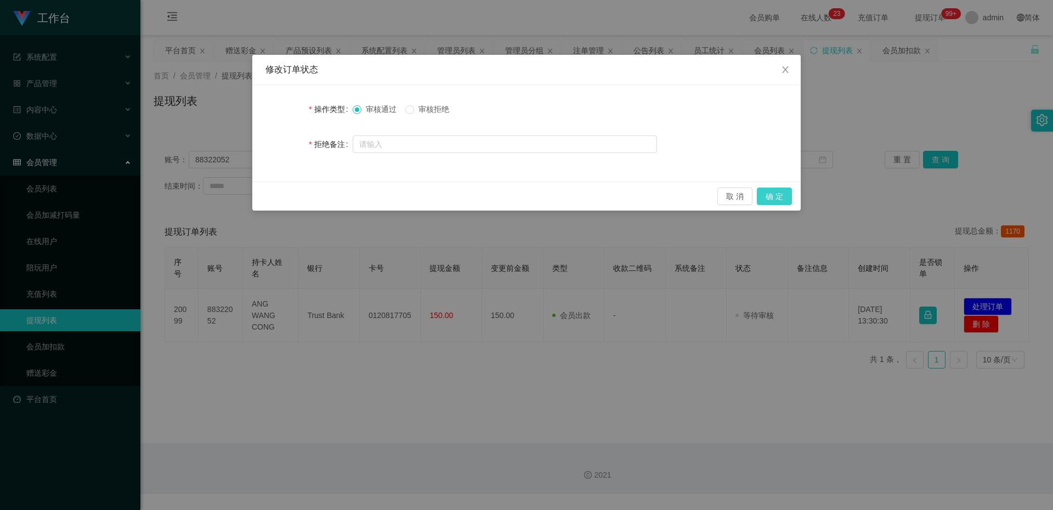
drag, startPoint x: 780, startPoint y: 200, endPoint x: 774, endPoint y: 195, distance: 7.0
click at [778, 199] on button "确 定" at bounding box center [774, 197] width 35 height 18
